Goal: Navigation & Orientation: Find specific page/section

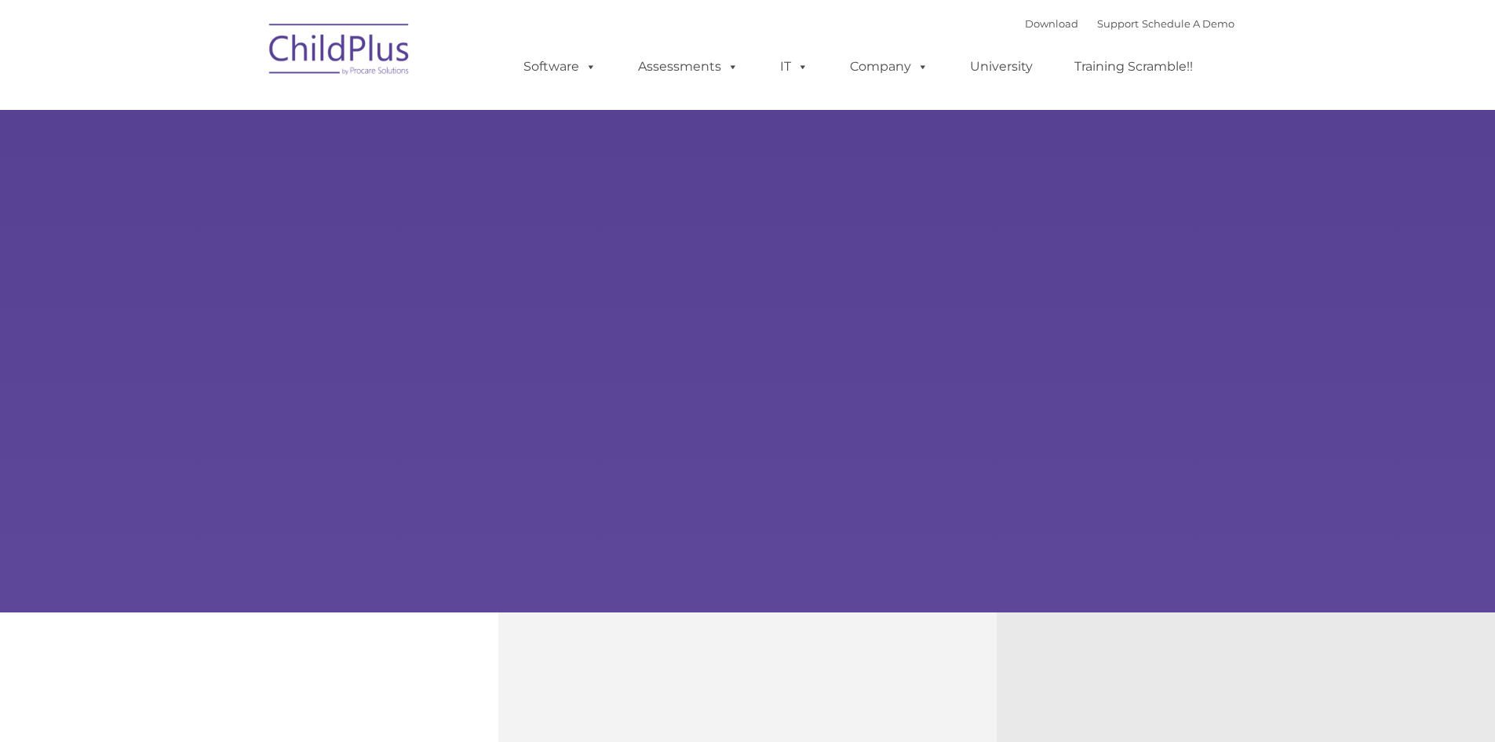
type input ""
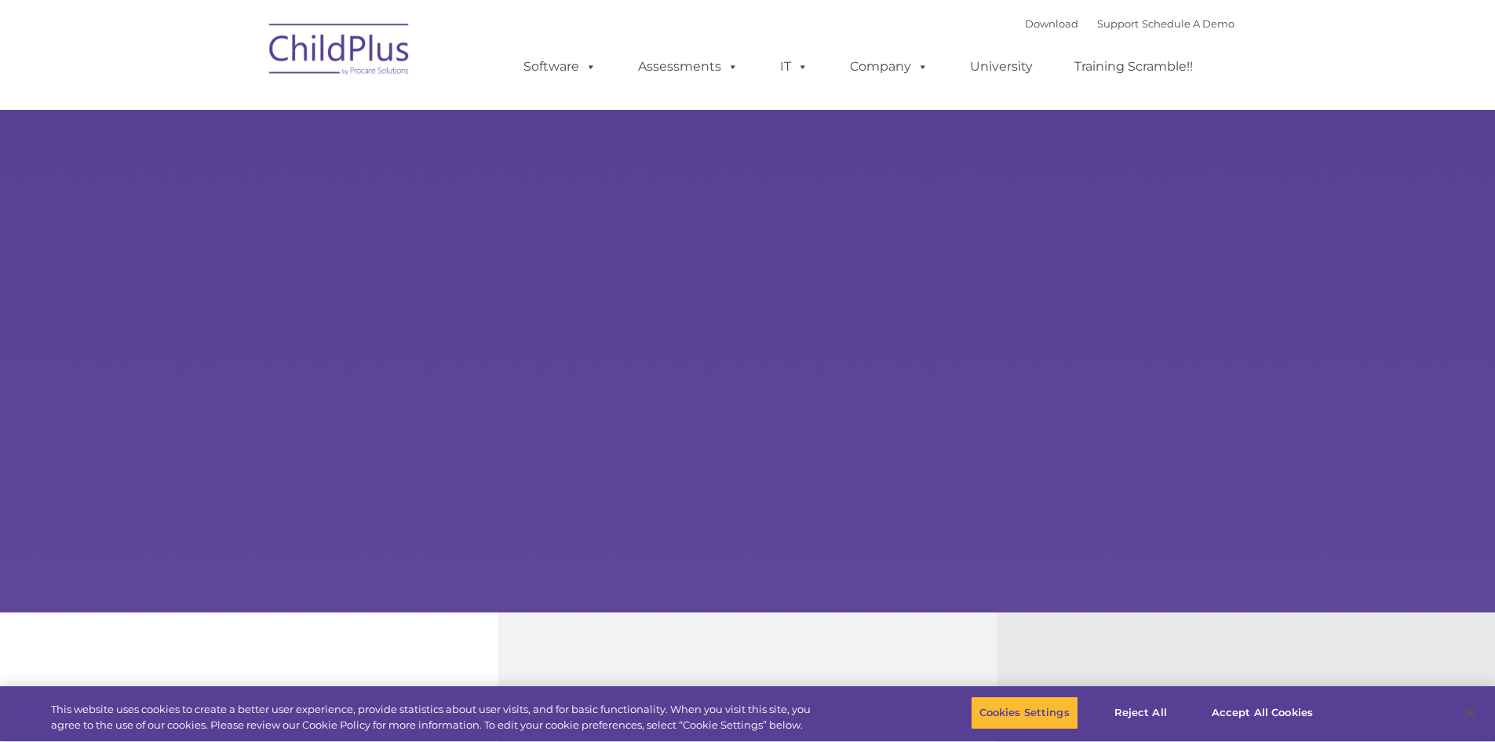
select select "MEDIUM"
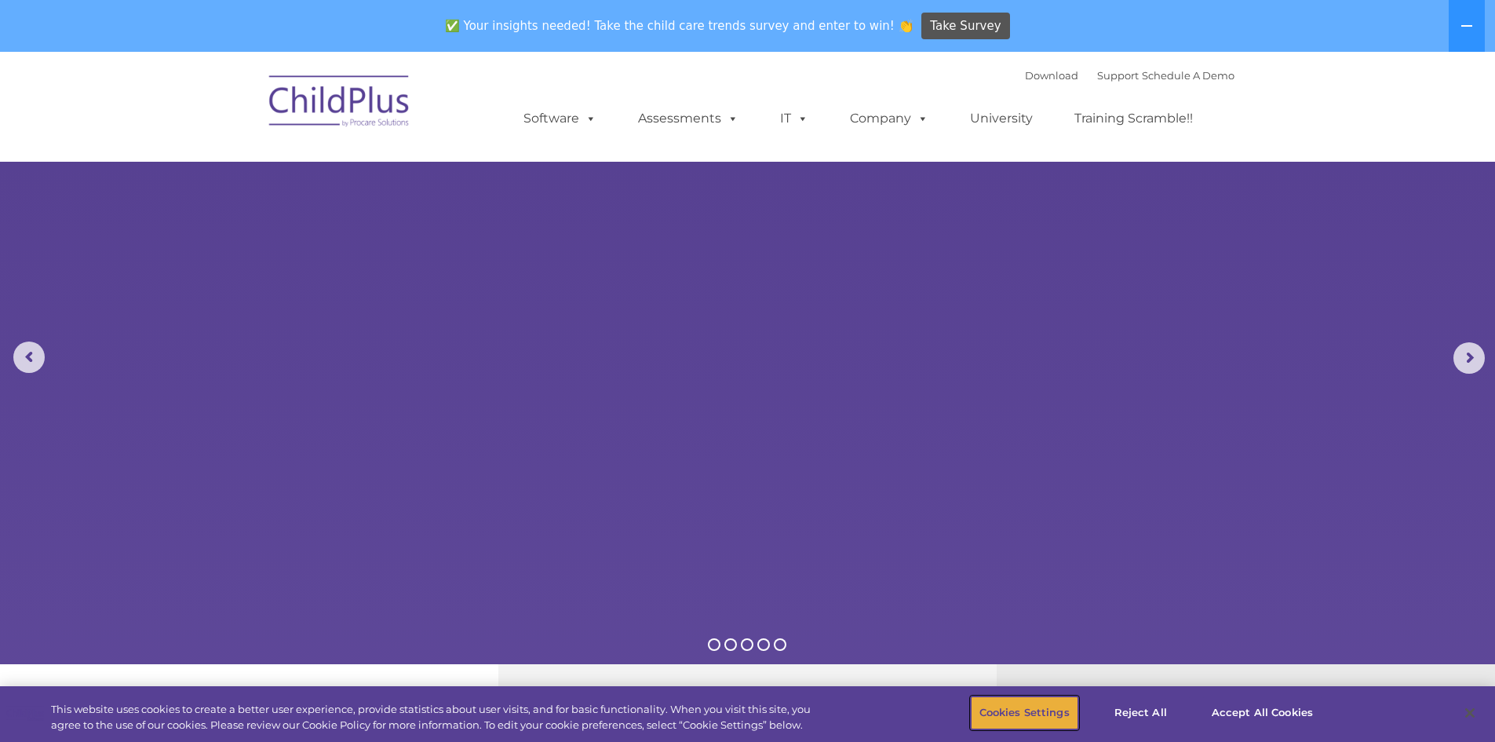
click at [1046, 711] on button "Cookies Settings" at bounding box center [1024, 712] width 107 height 33
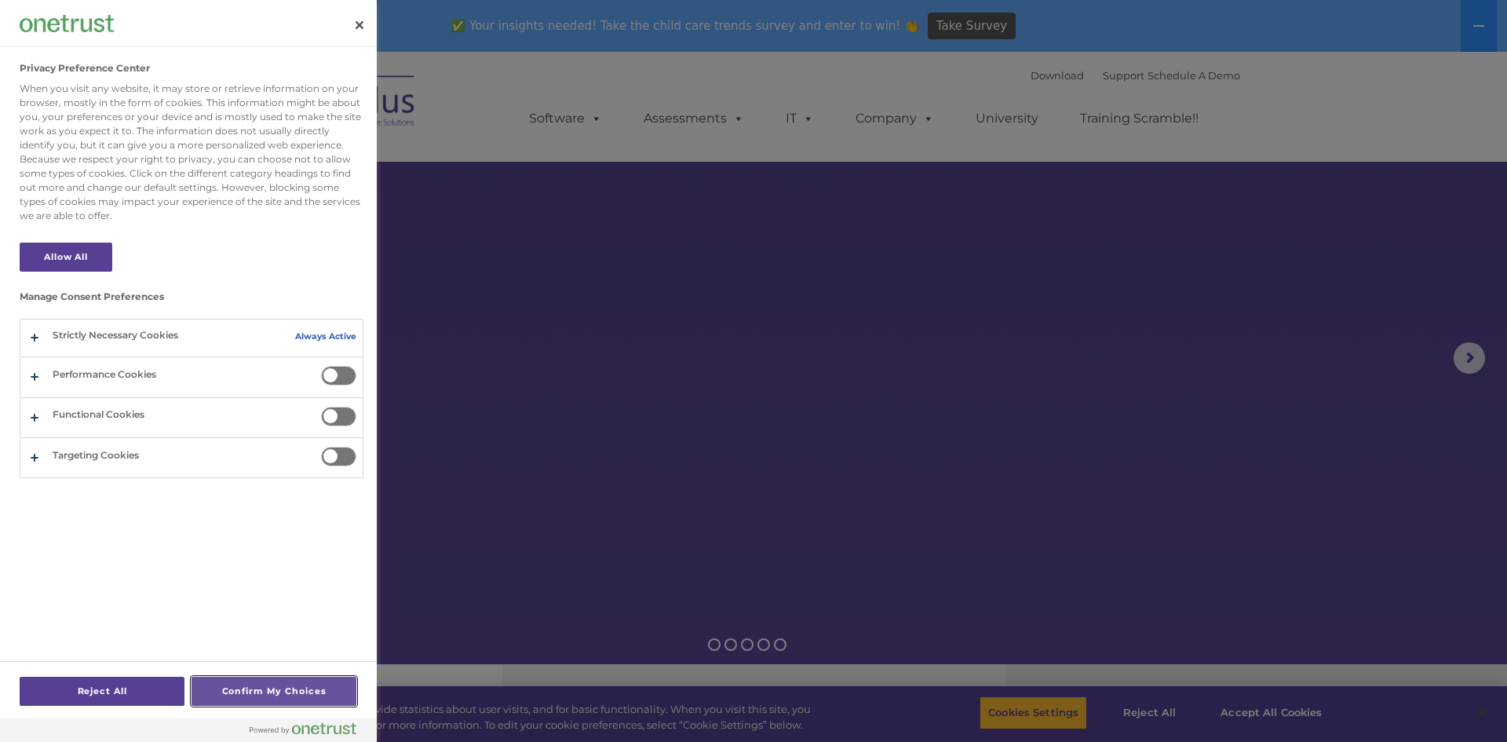
click at [272, 683] on button "Confirm My Choices" at bounding box center [273, 690] width 165 height 29
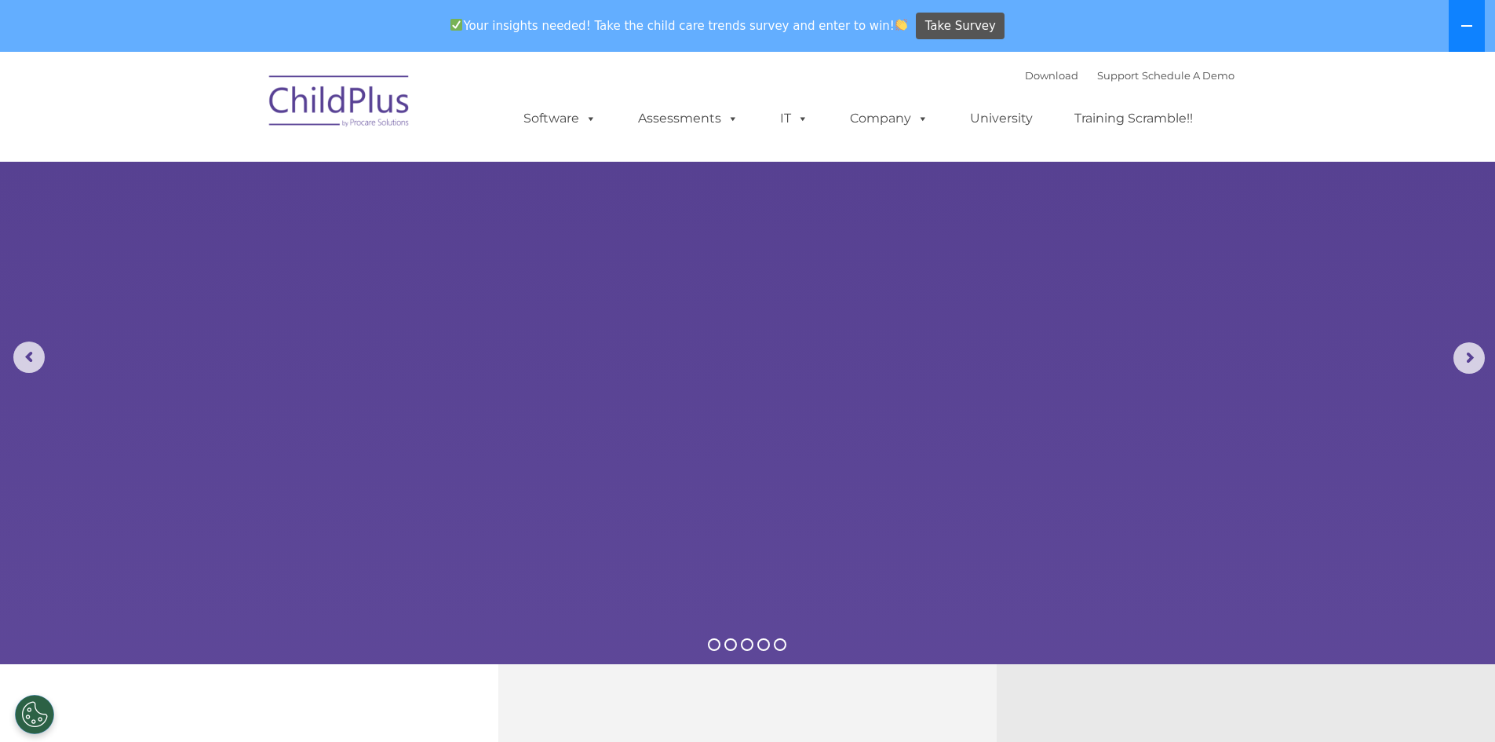
click at [1463, 24] on icon at bounding box center [1466, 26] width 13 height 13
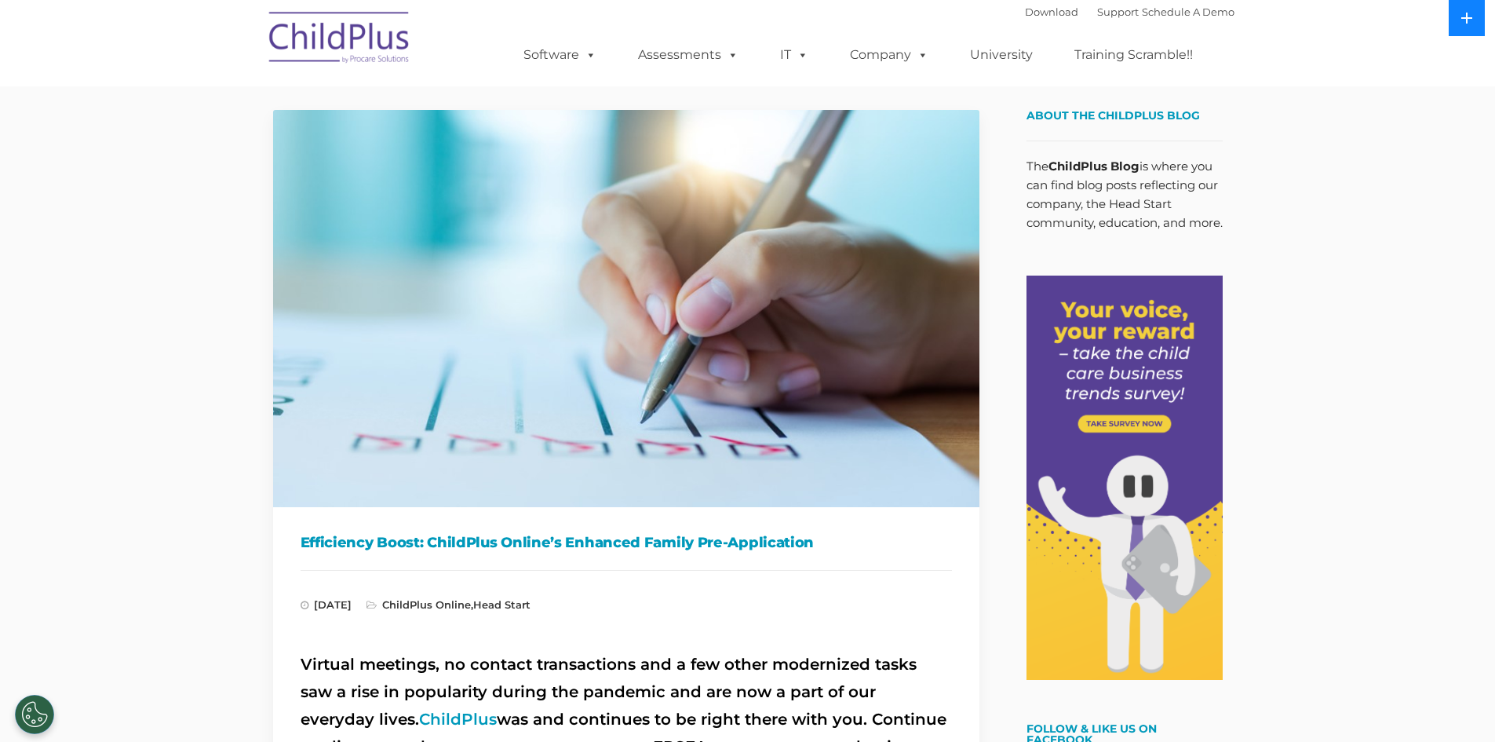
click at [1467, 21] on icon at bounding box center [1466, 18] width 11 height 11
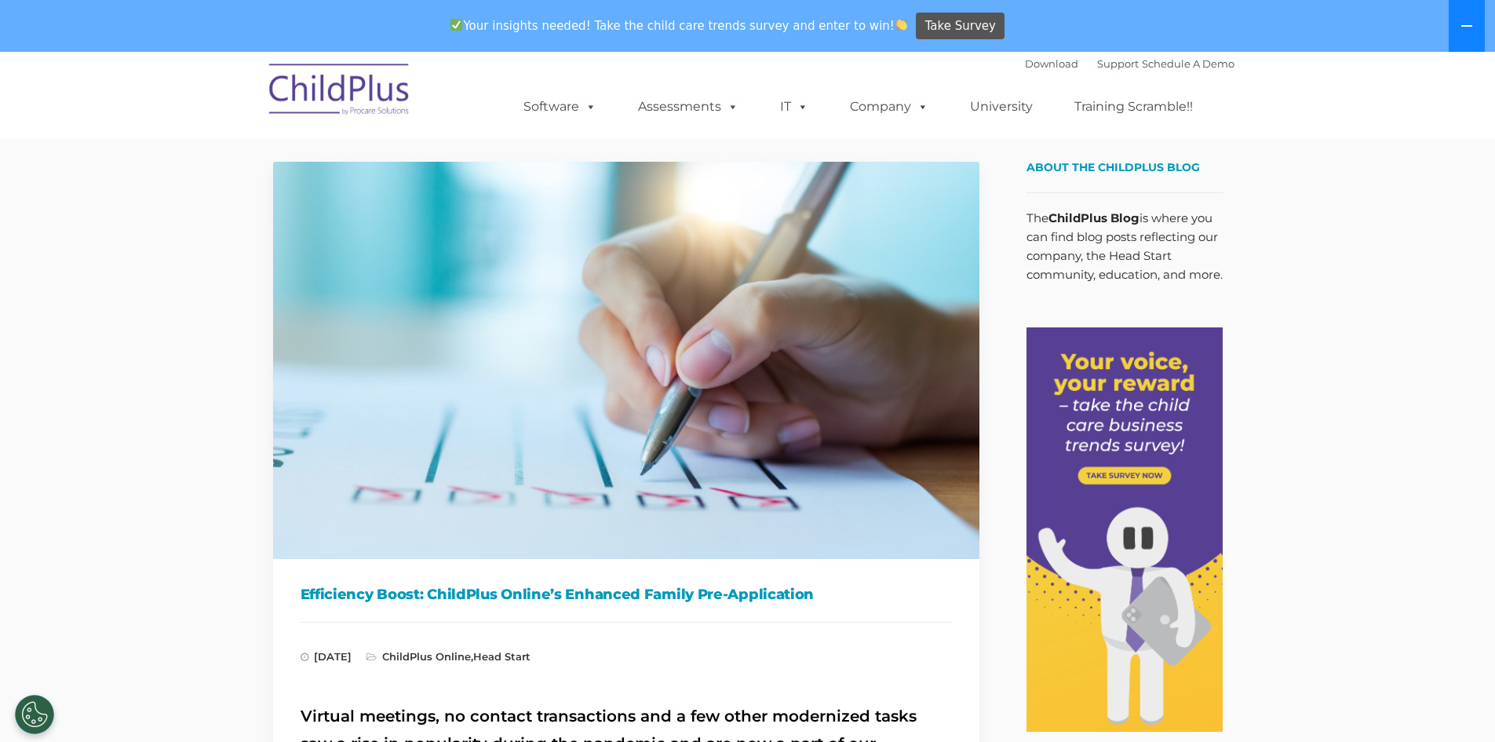
click at [1475, 27] on button at bounding box center [1466, 26] width 36 height 52
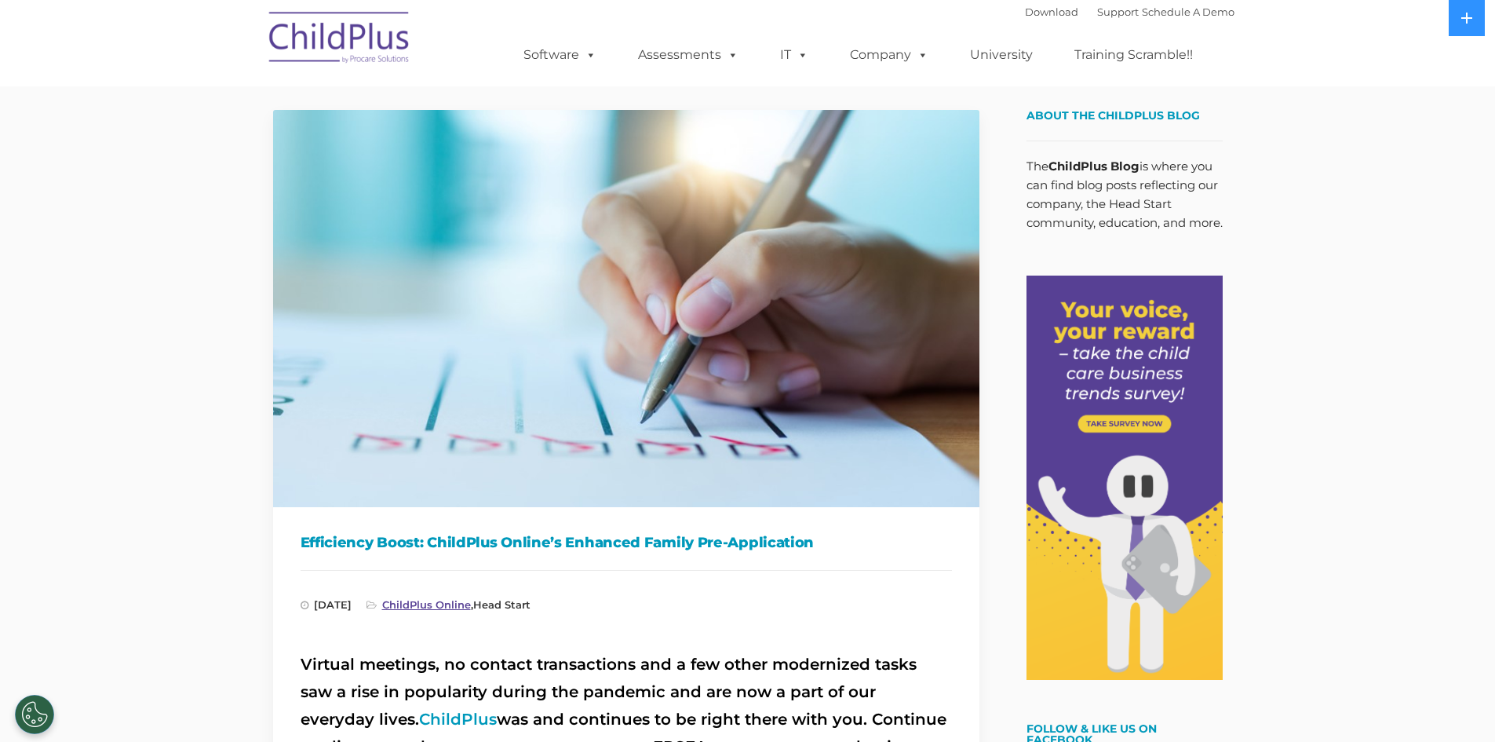
click at [469, 603] on link "ChildPlus Online" at bounding box center [426, 604] width 89 height 13
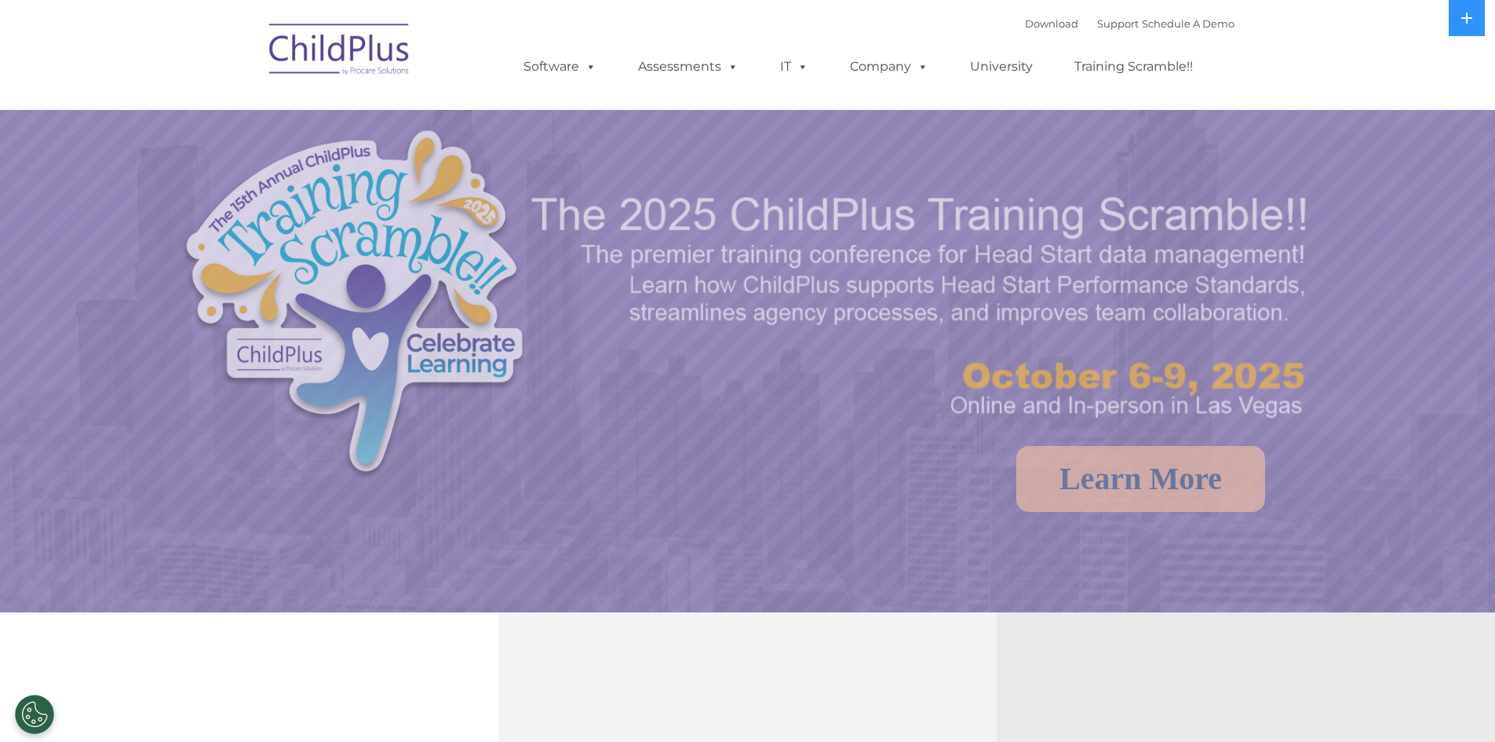
select select "MEDIUM"
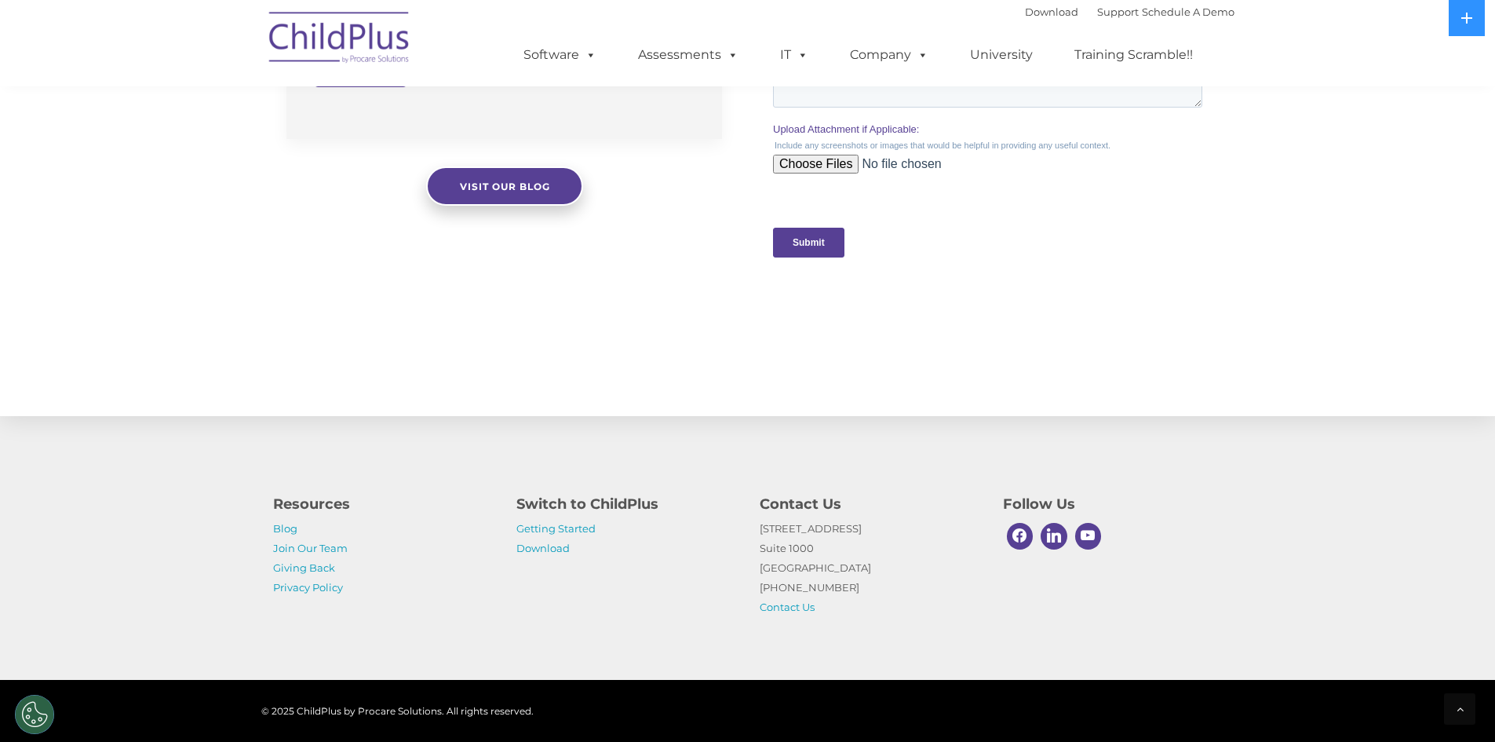
scroll to position [1499, 0]
